Goal: Transaction & Acquisition: Obtain resource

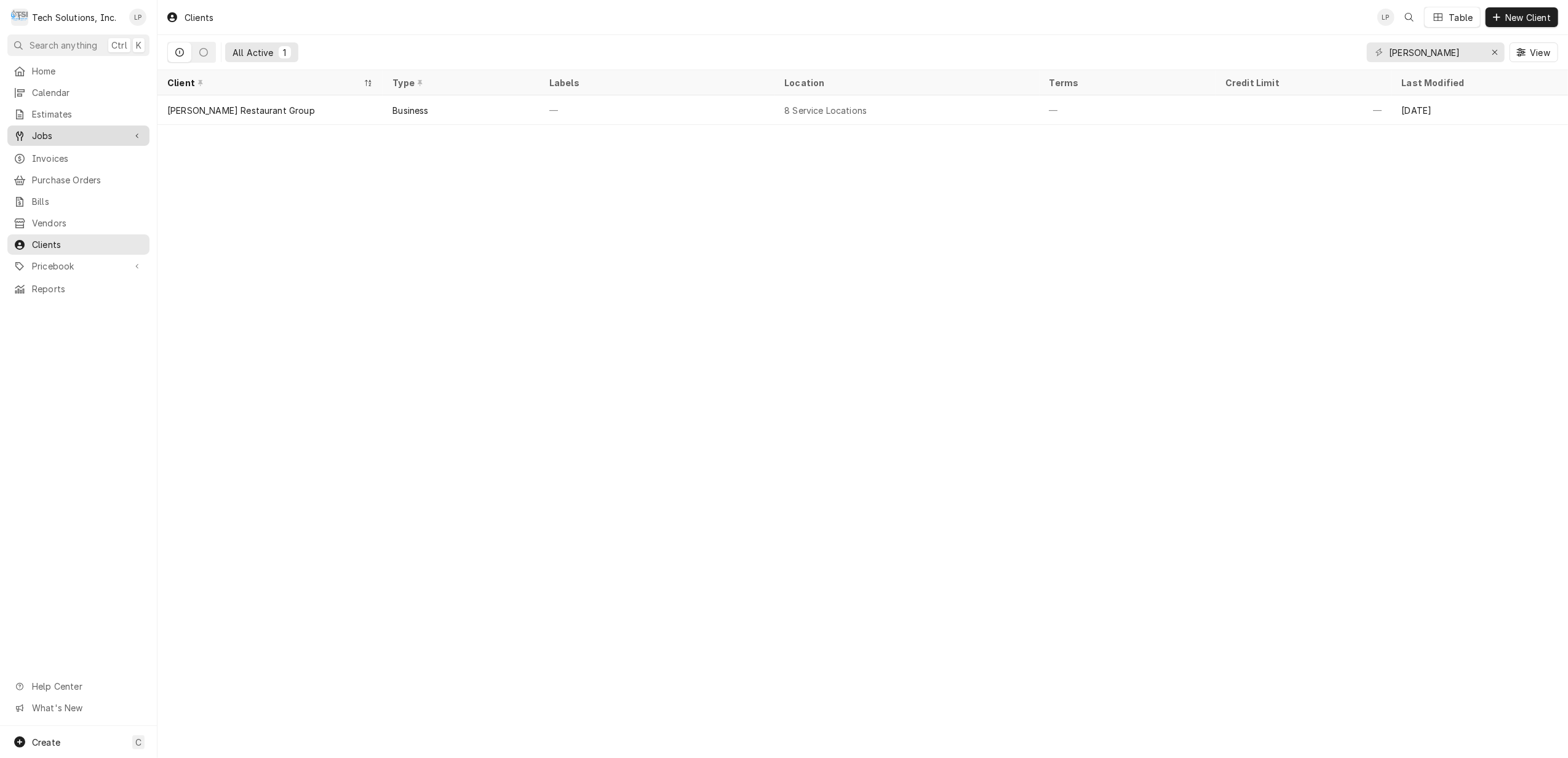
click at [50, 132] on span "Jobs" at bounding box center [78, 135] width 93 height 13
click at [1488, 50] on div "Erase input" at bounding box center [1494, 52] width 12 height 12
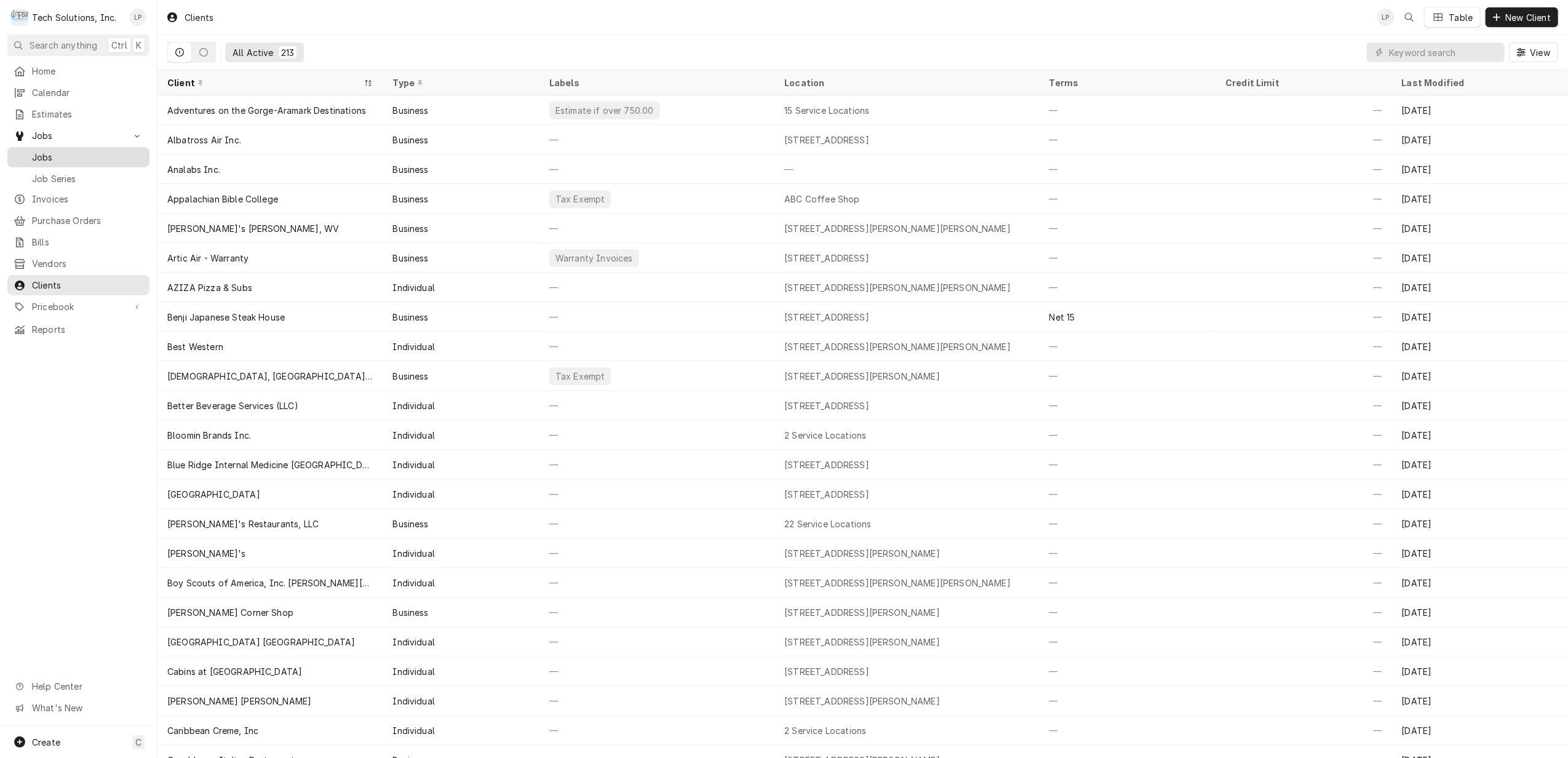
click at [43, 150] on span "Jobs" at bounding box center [87, 157] width 111 height 13
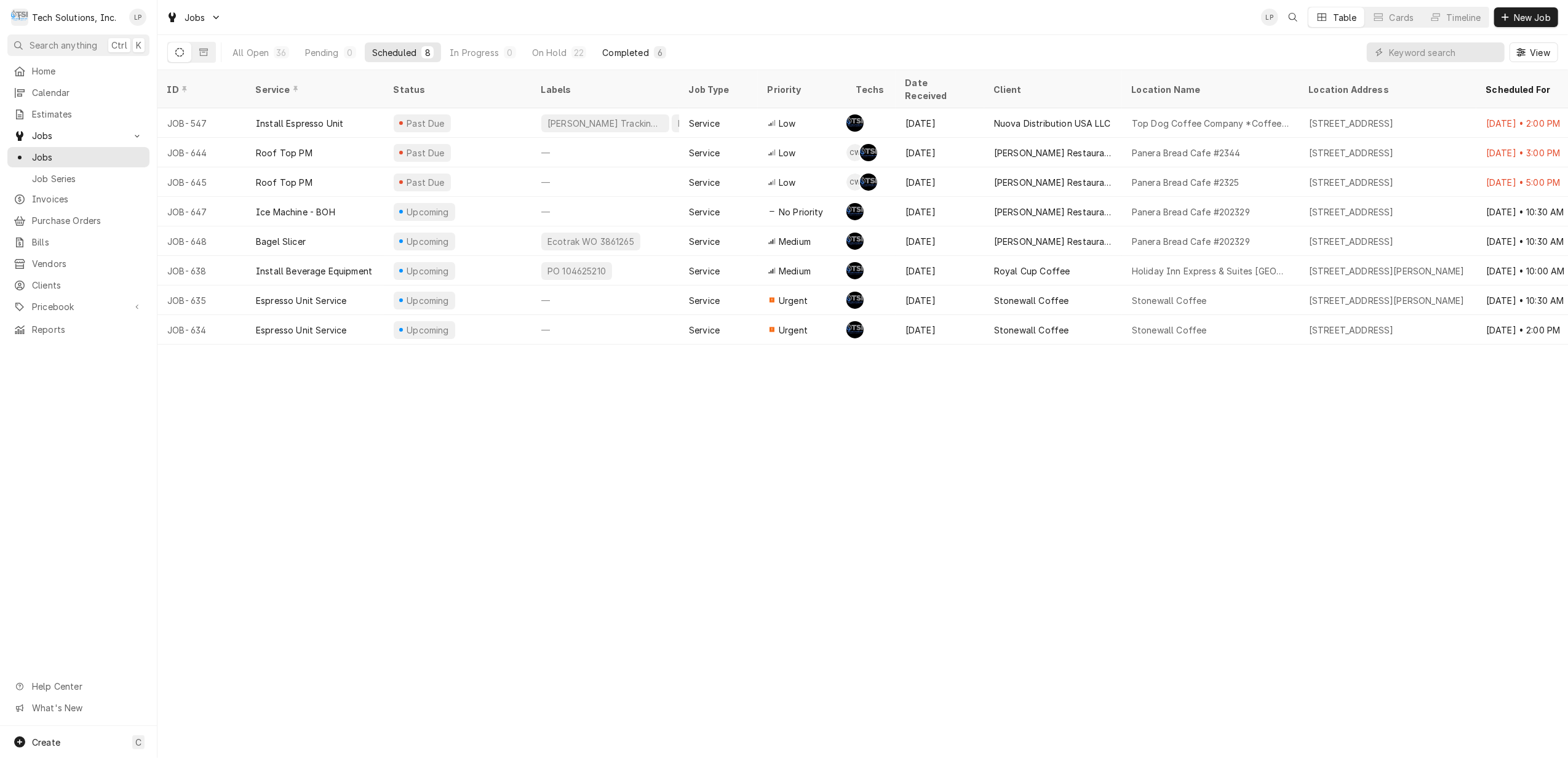
click at [619, 50] on div "Completed" at bounding box center [625, 52] width 46 height 13
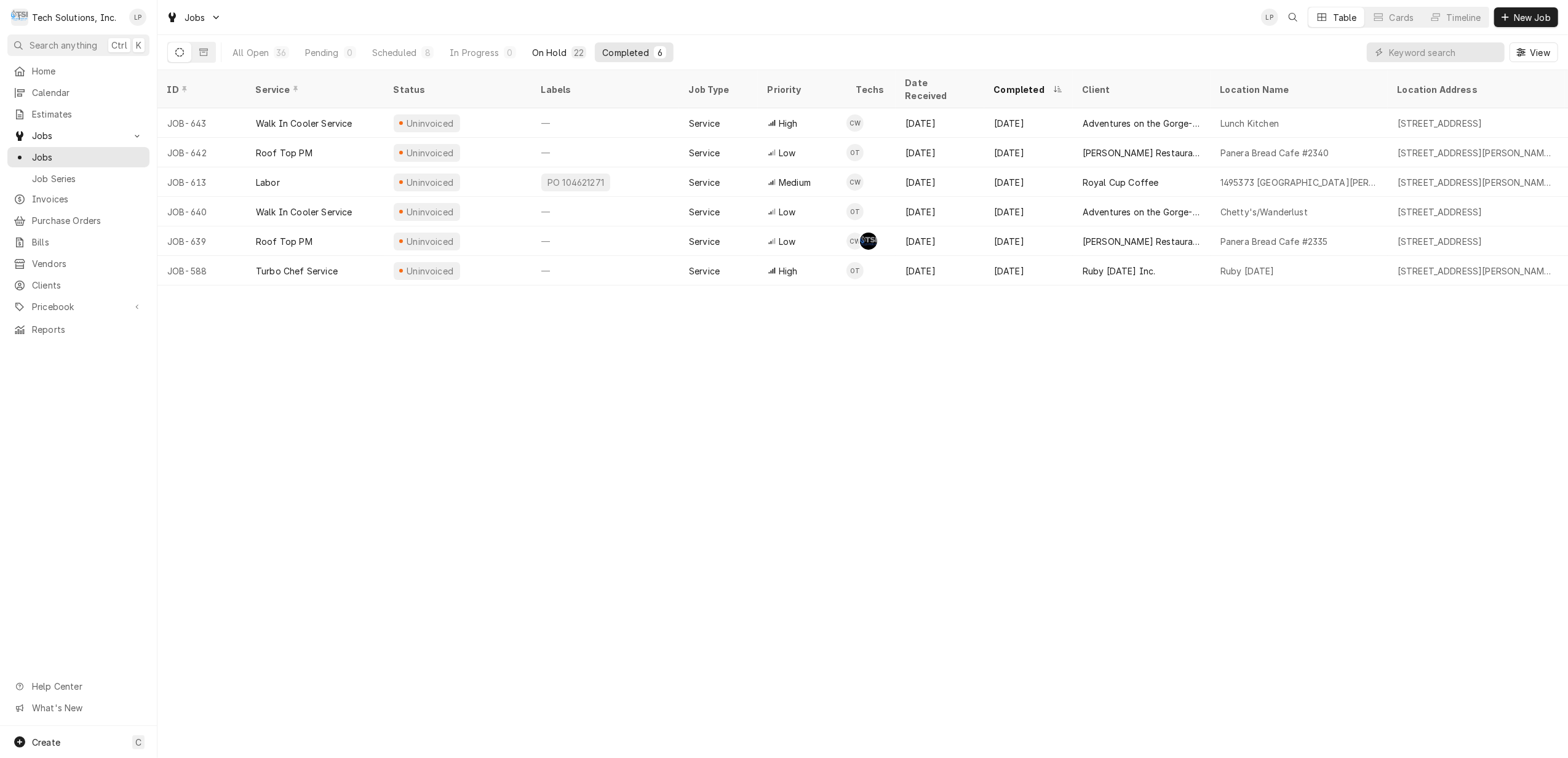
click at [541, 49] on div "On Hold" at bounding box center [549, 52] width 34 height 13
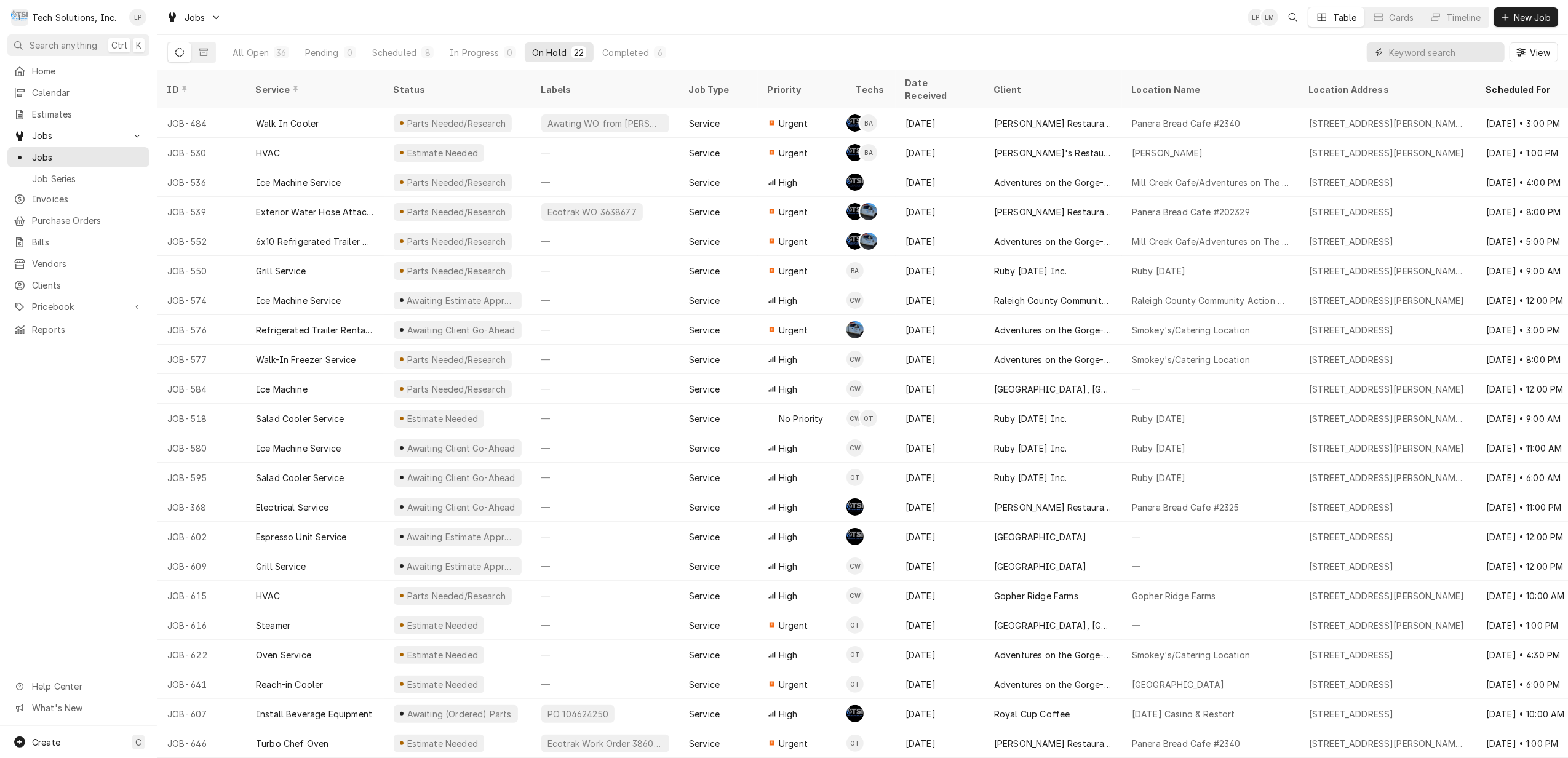
click at [1463, 52] on input "Dynamic Content Wrapper" at bounding box center [1443, 52] width 109 height 20
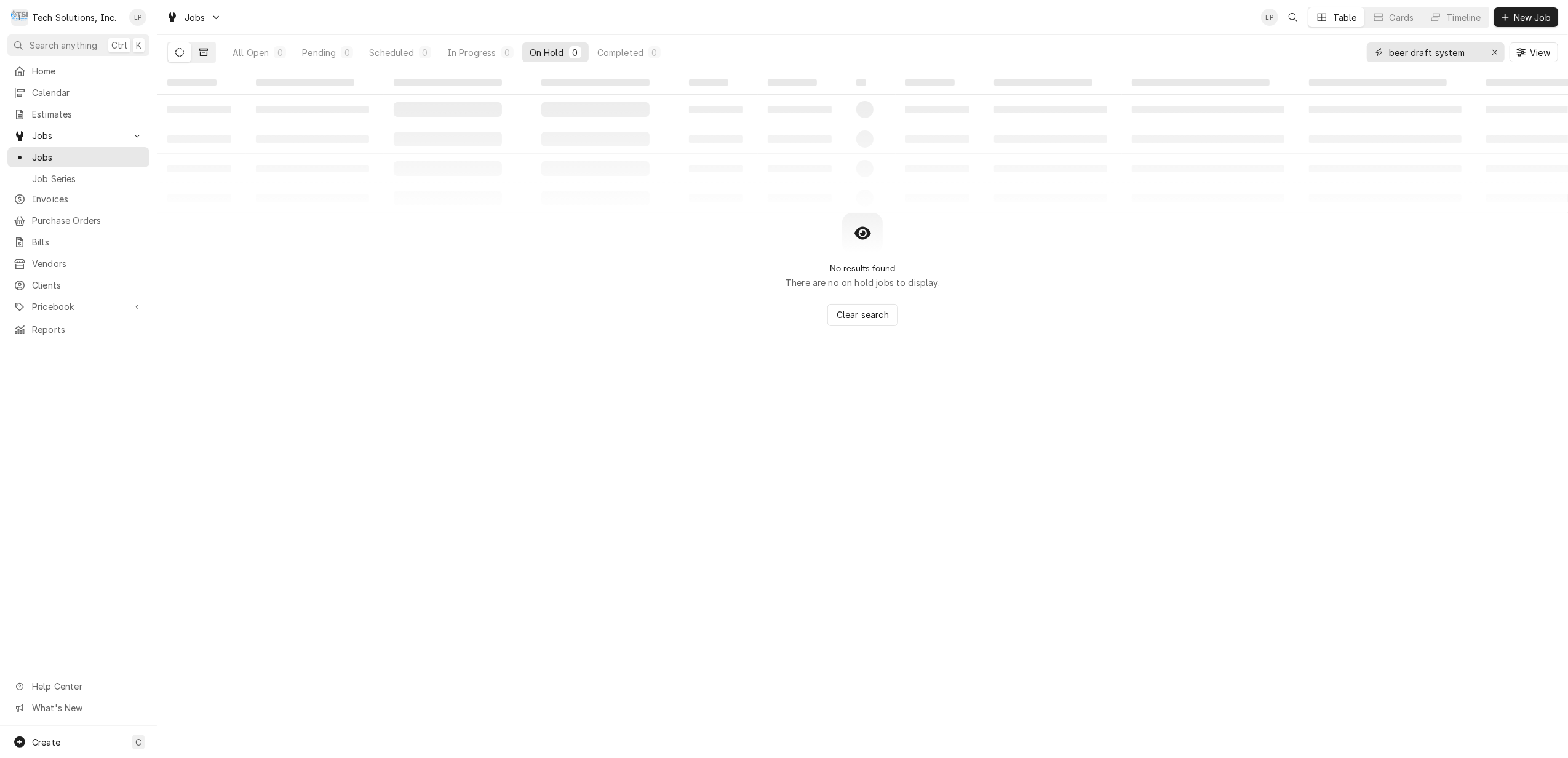
type input "beer draft system"
click at [202, 52] on icon "Dynamic Content Wrapper" at bounding box center [203, 52] width 9 height 7
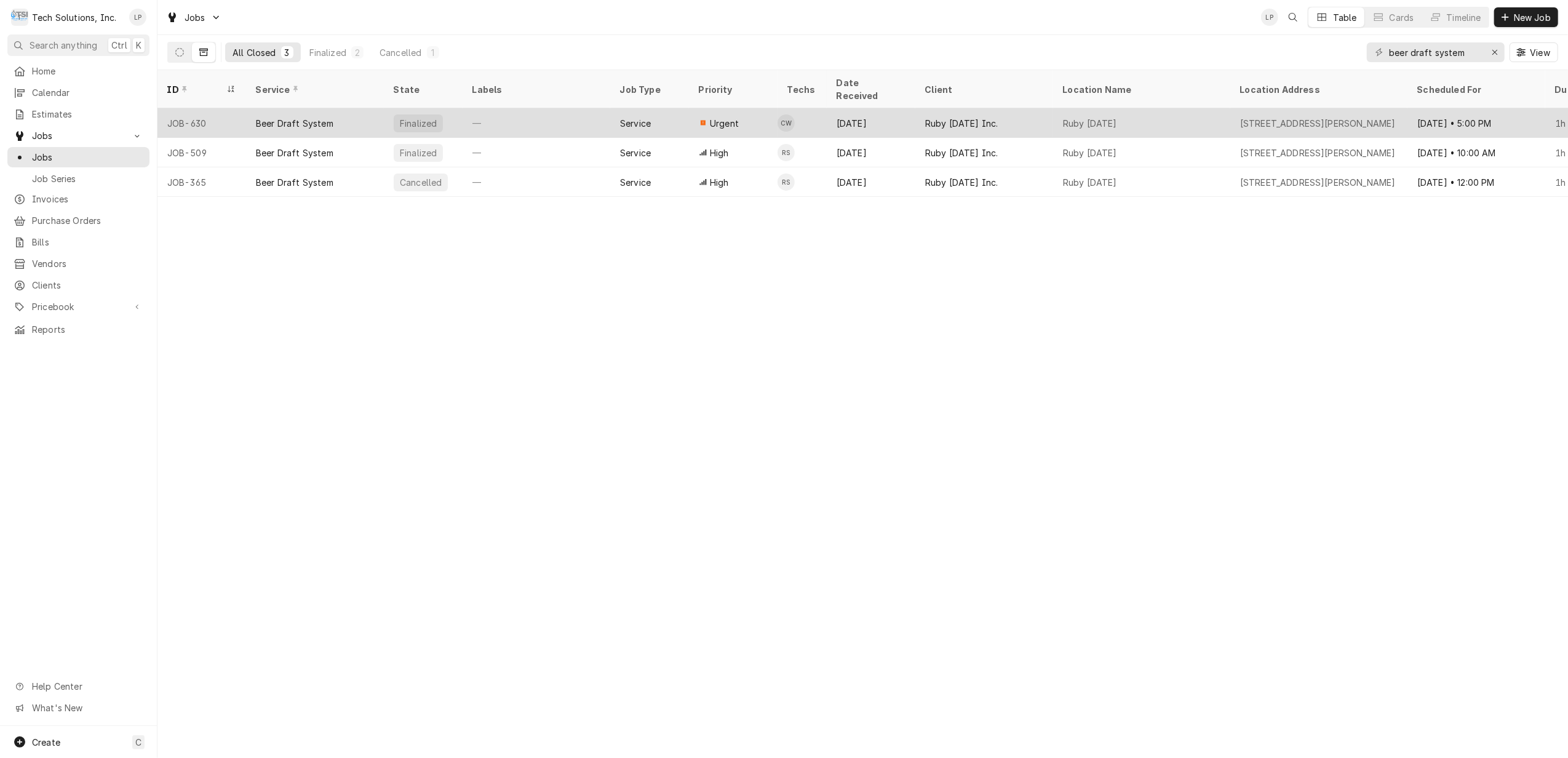
click at [300, 117] on div "Beer Draft System" at bounding box center [295, 123] width 77 height 13
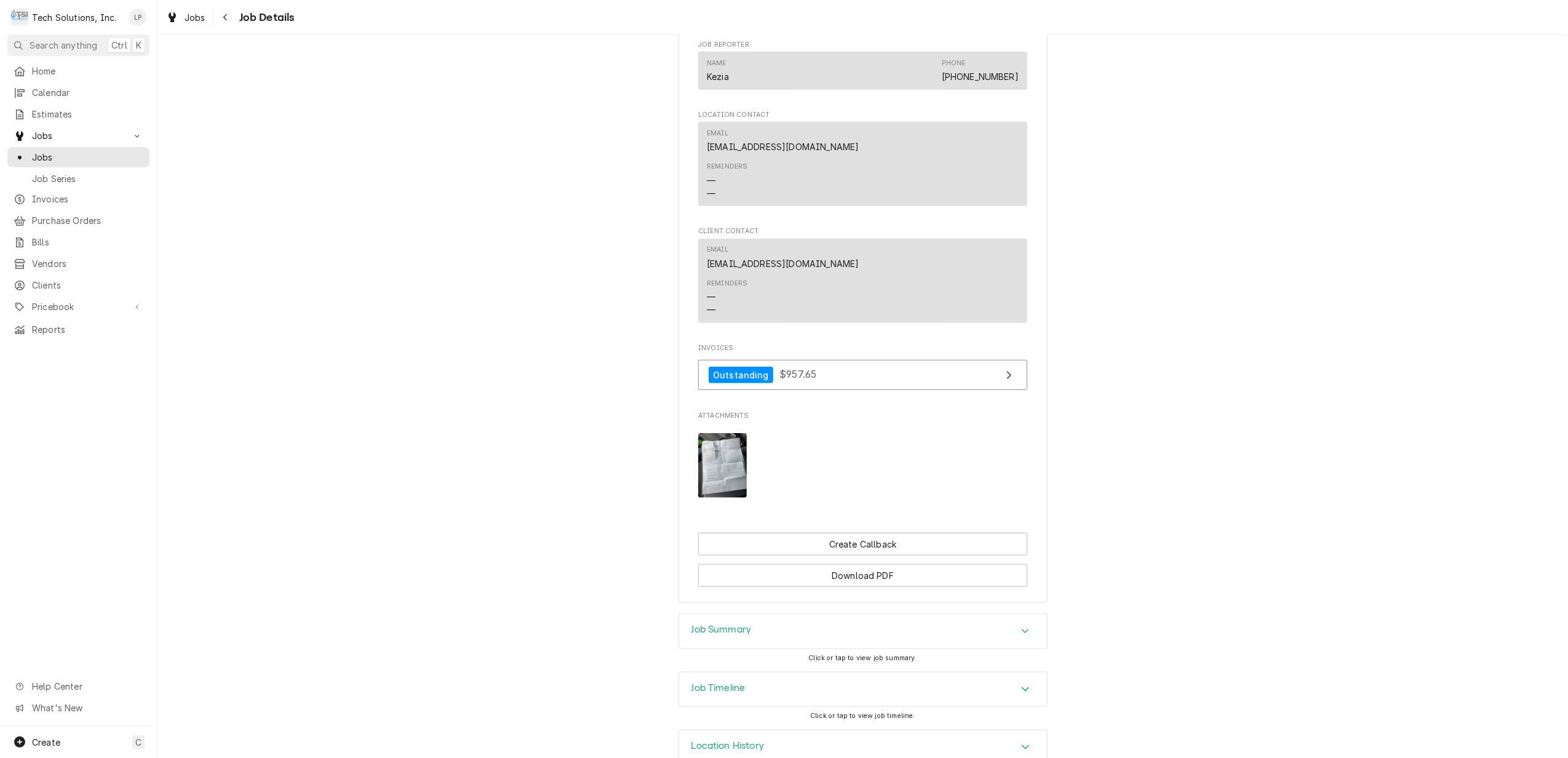
scroll to position [1088, 0]
click at [830, 356] on link "Outstanding $957.65" at bounding box center [862, 371] width 329 height 30
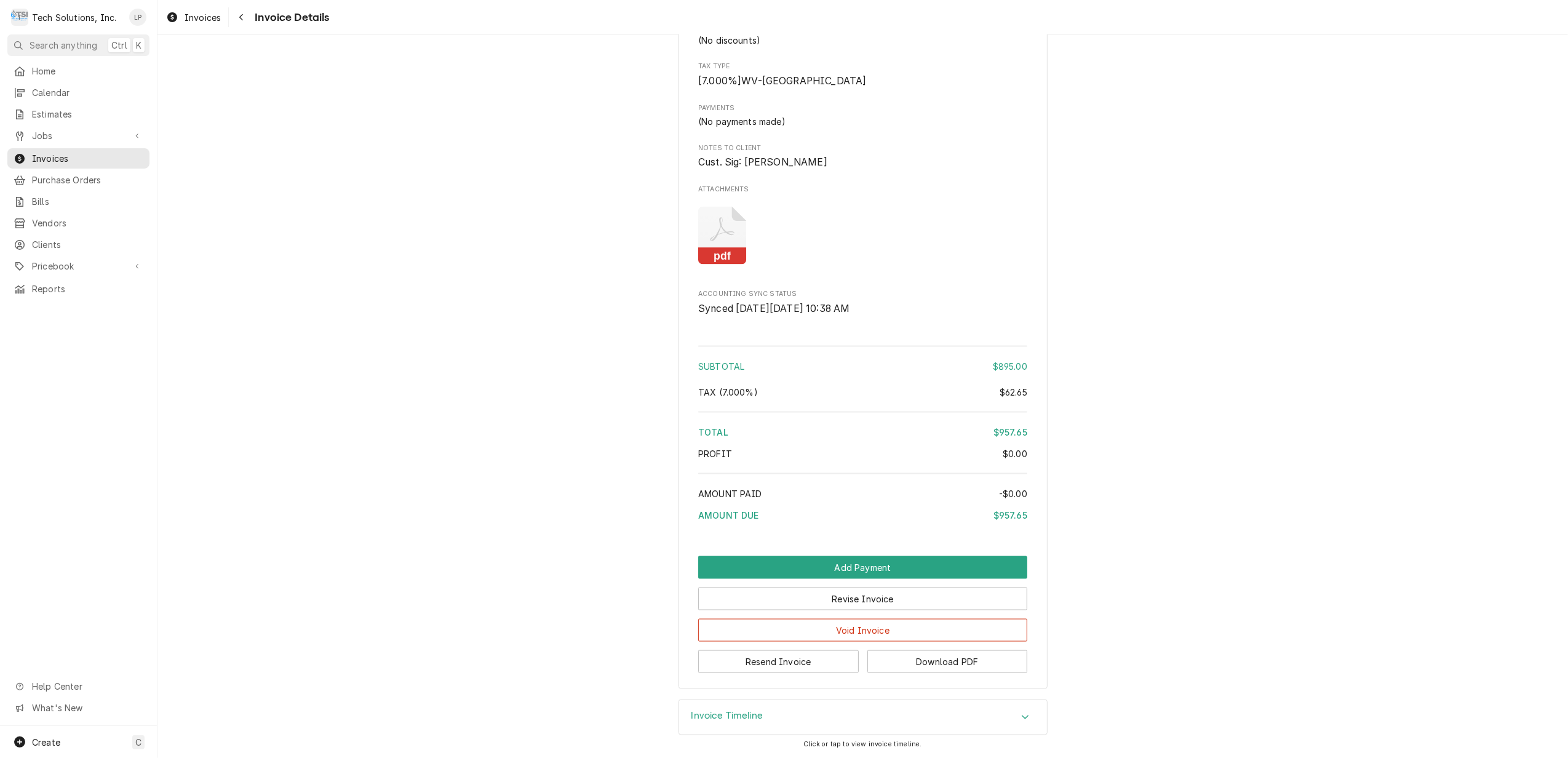
scroll to position [1637, 0]
click at [978, 656] on button "Download PDF" at bounding box center [947, 661] width 160 height 22
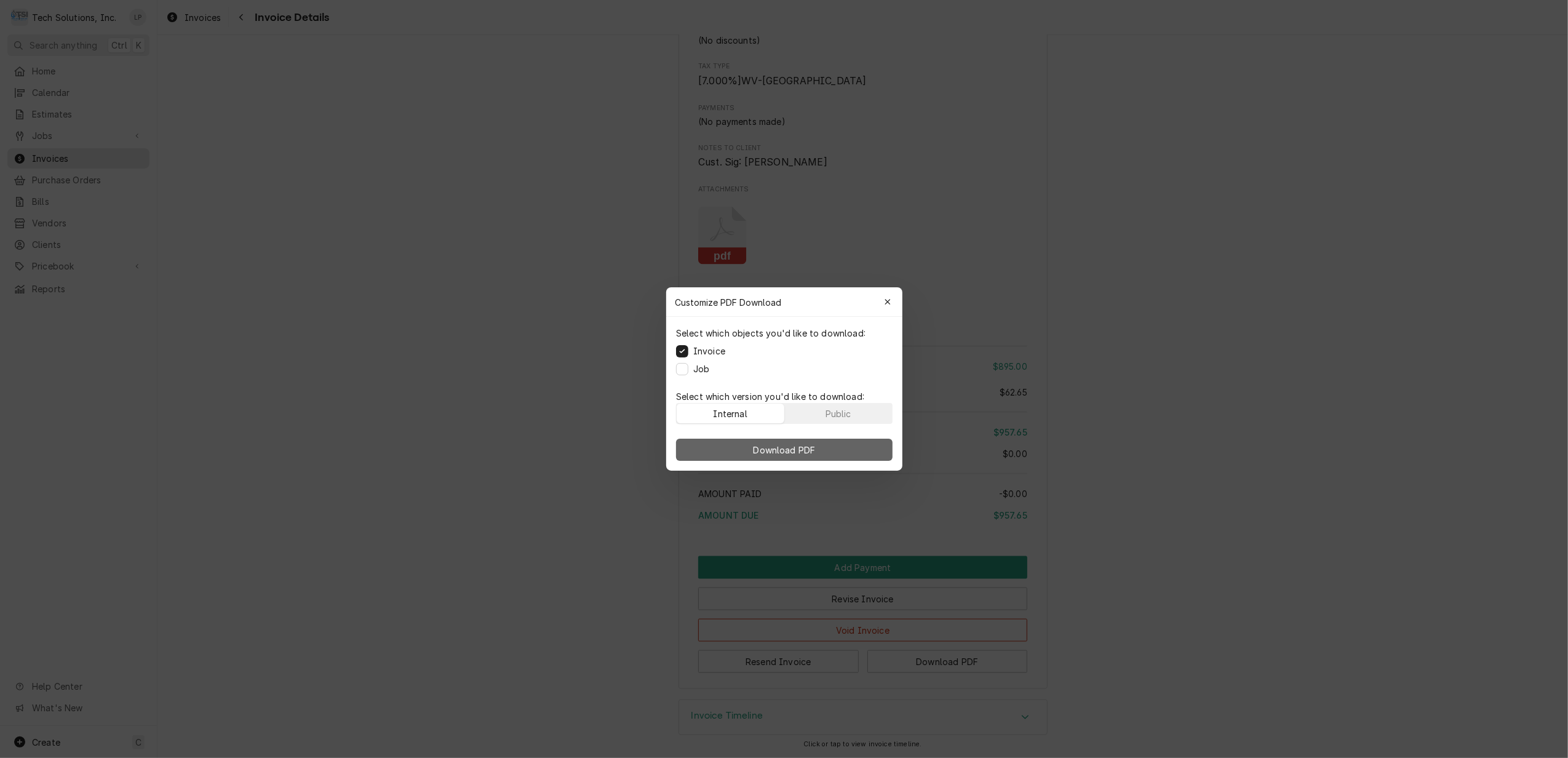
click at [775, 449] on span "Download PDF" at bounding box center [783, 450] width 67 height 13
